Goal: Transaction & Acquisition: Subscribe to service/newsletter

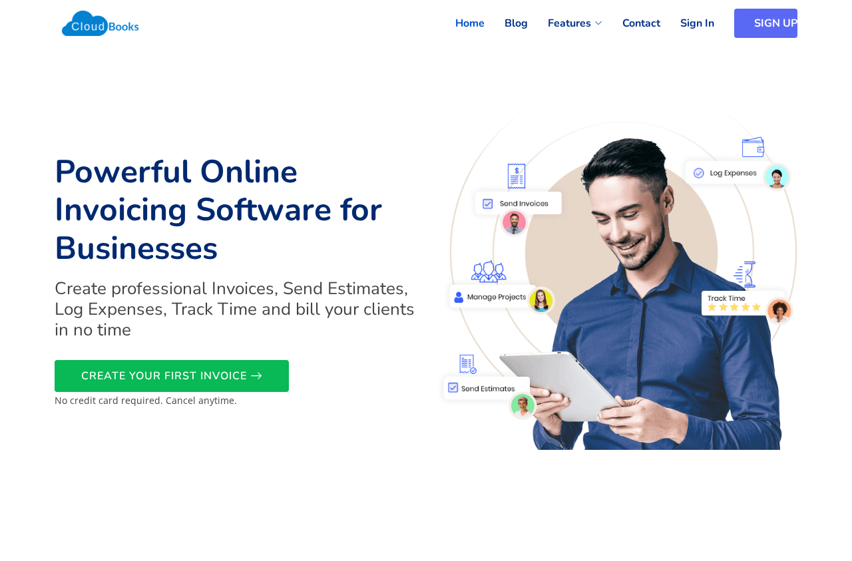
click at [763, 19] on link "SIGN UP" at bounding box center [765, 23] width 63 height 29
click at [156, 376] on span "CREATE YOUR FIRST INVOICE" at bounding box center [164, 376] width 166 height 0
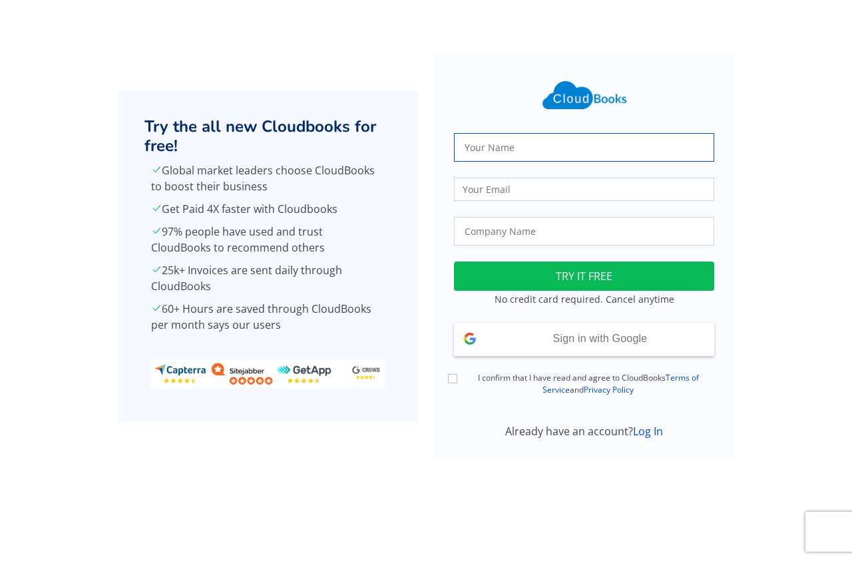
click at [465, 150] on input "text" at bounding box center [584, 147] width 260 height 29
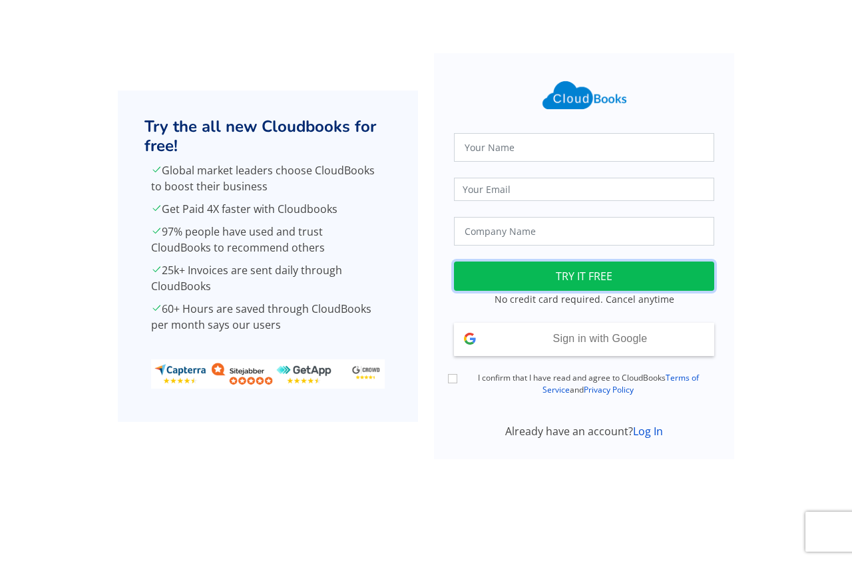
click at [590, 270] on button "TRY IT FREE" at bounding box center [584, 276] width 260 height 29
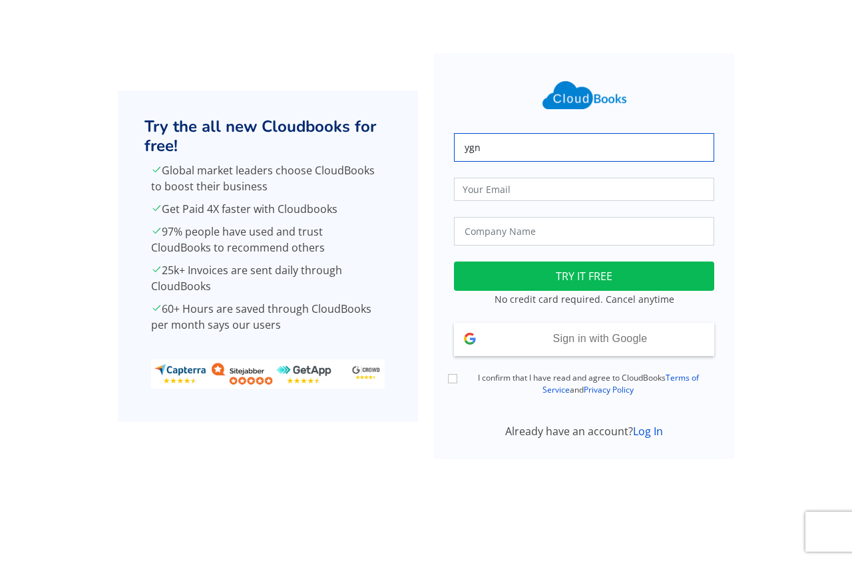
type input "ygn"
